Goal: Task Accomplishment & Management: Complete application form

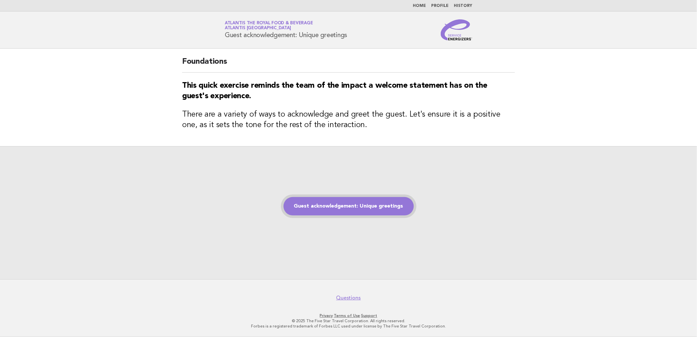
click at [362, 203] on link "Guest acknowledgement: Unique greetings" at bounding box center [348, 206] width 130 height 18
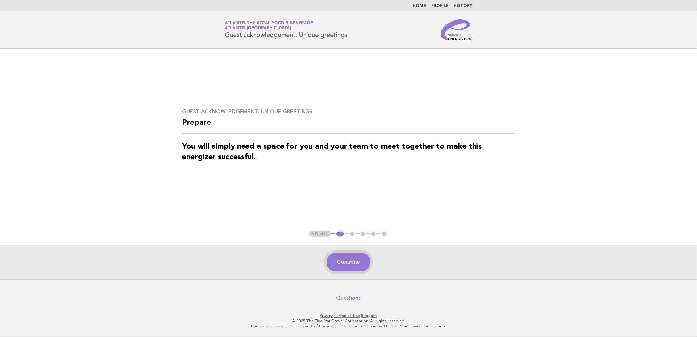
click at [355, 257] on button "Continue" at bounding box center [348, 262] width 44 height 18
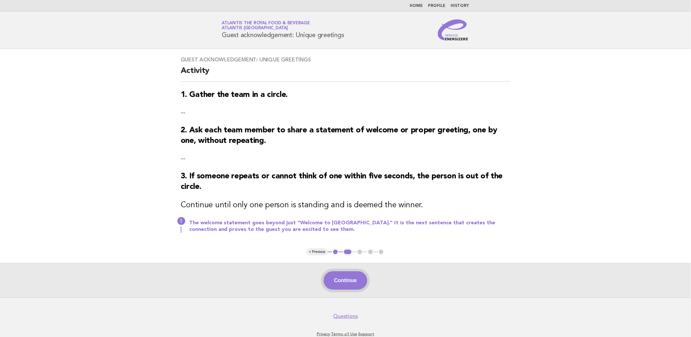
click at [351, 277] on button "Continue" at bounding box center [346, 280] width 44 height 18
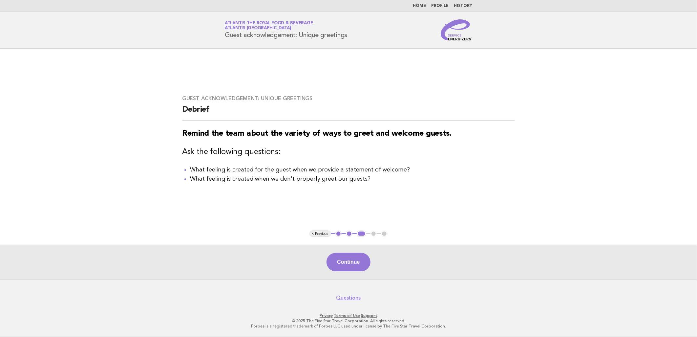
drag, startPoint x: 337, startPoint y: 305, endPoint x: 302, endPoint y: 301, distance: 34.4
drag, startPoint x: 302, startPoint y: 301, endPoint x: 602, endPoint y: 81, distance: 371.5
click at [602, 71] on main "Guest acknowledgement: Unique greetings Debrief Remind the team about the varie…" at bounding box center [348, 164] width 697 height 230
click at [344, 265] on button "Continue" at bounding box center [348, 262] width 44 height 18
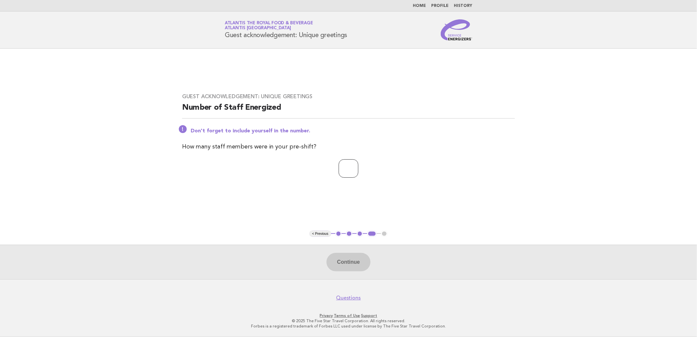
click at [350, 169] on input "number" at bounding box center [349, 168] width 20 height 18
type input "**"
click at [369, 267] on button "Continue" at bounding box center [348, 262] width 44 height 18
